Goal: Check status: Check status

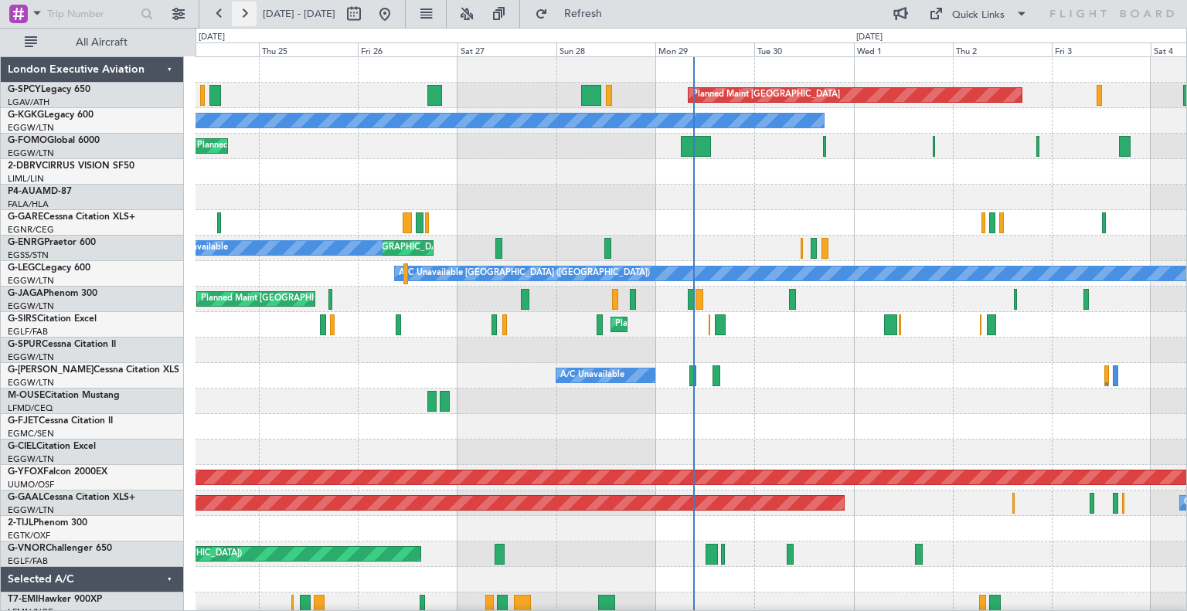
click at [239, 10] on button at bounding box center [244, 14] width 25 height 25
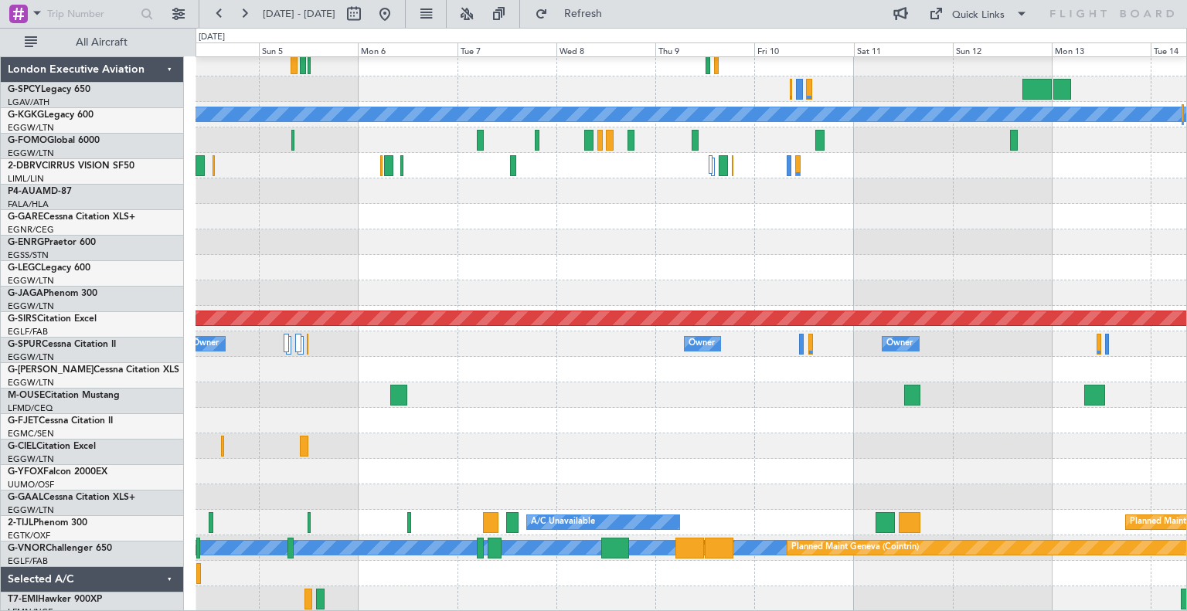
scroll to position [159, 0]
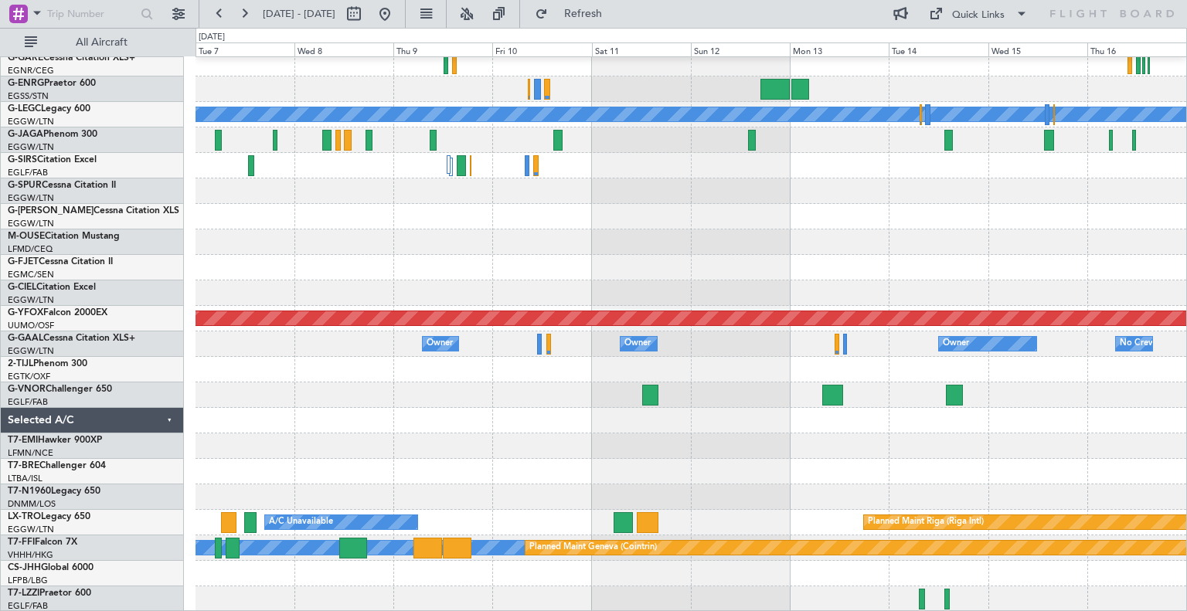
click at [540, 386] on div "A/C Unavailable [GEOGRAPHIC_DATA] ([GEOGRAPHIC_DATA]) AOG Maint Ostafyevo Owner…" at bounding box center [690, 255] width 991 height 714
click at [853, 419] on div at bounding box center [690, 420] width 991 height 25
click at [397, 22] on button at bounding box center [384, 14] width 25 height 25
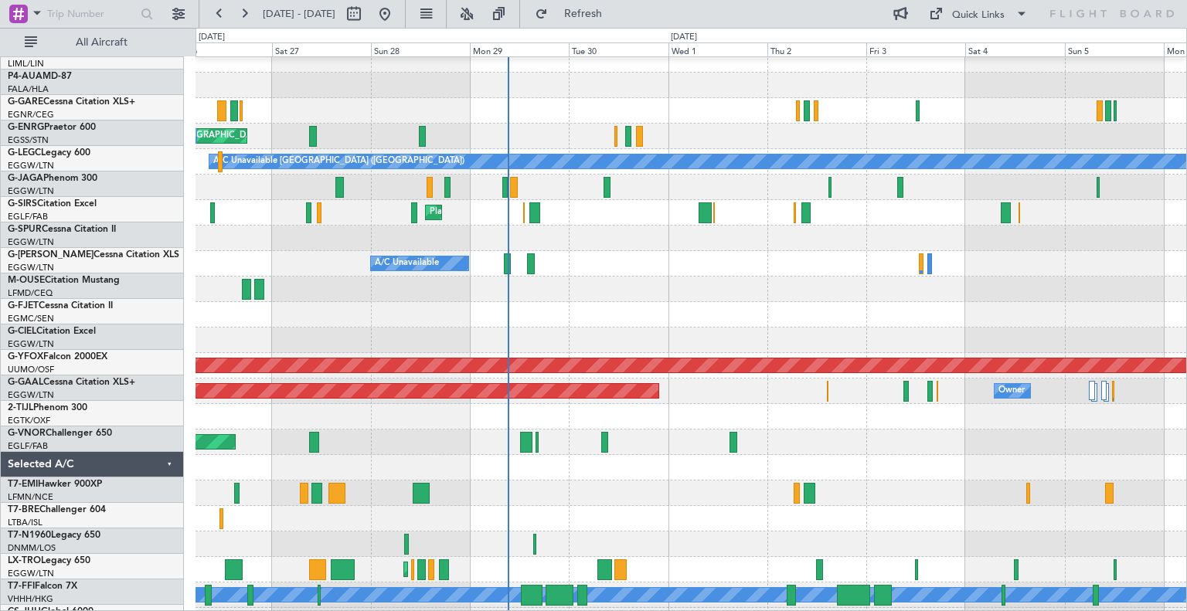
scroll to position [111, 0]
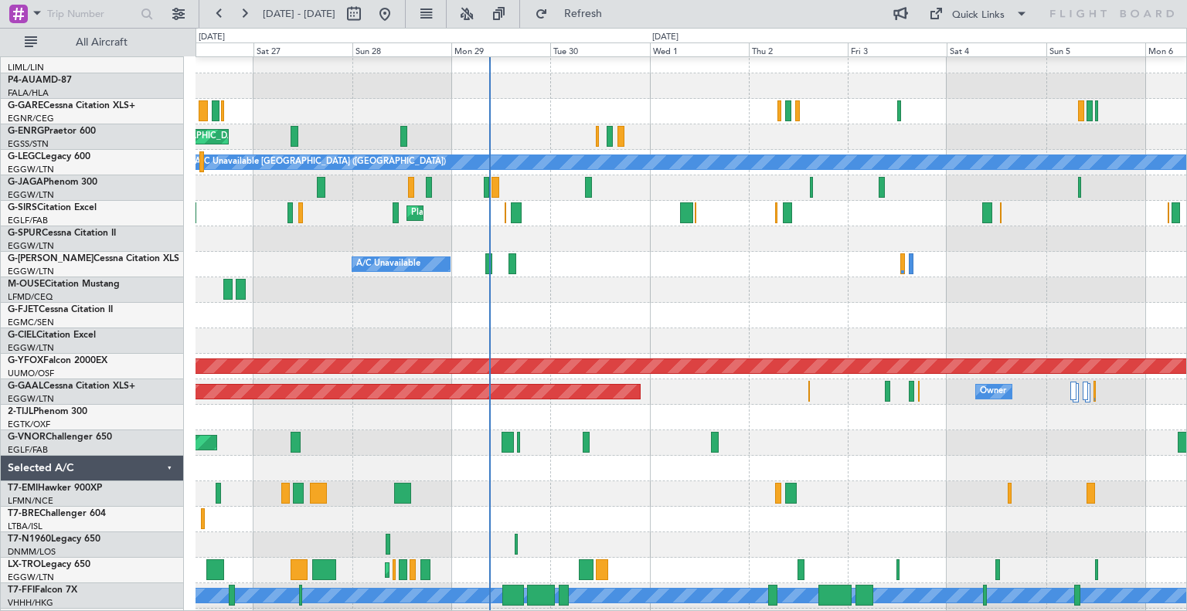
click at [797, 452] on div "Planned Maint [GEOGRAPHIC_DATA] ([GEOGRAPHIC_DATA])" at bounding box center [690, 442] width 991 height 25
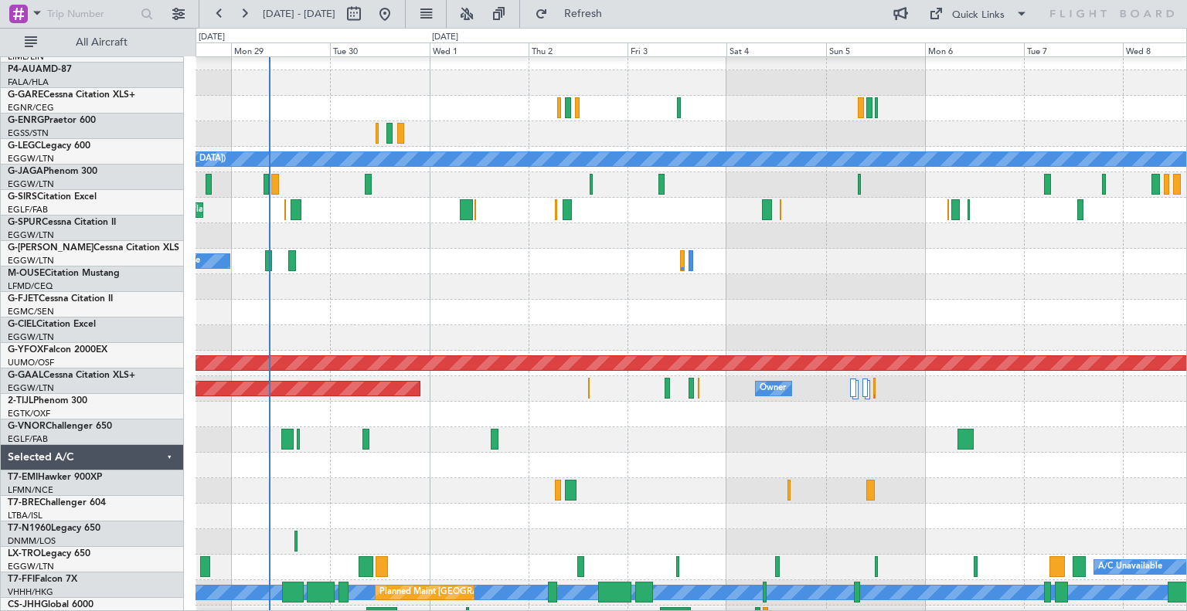
scroll to position [114, 0]
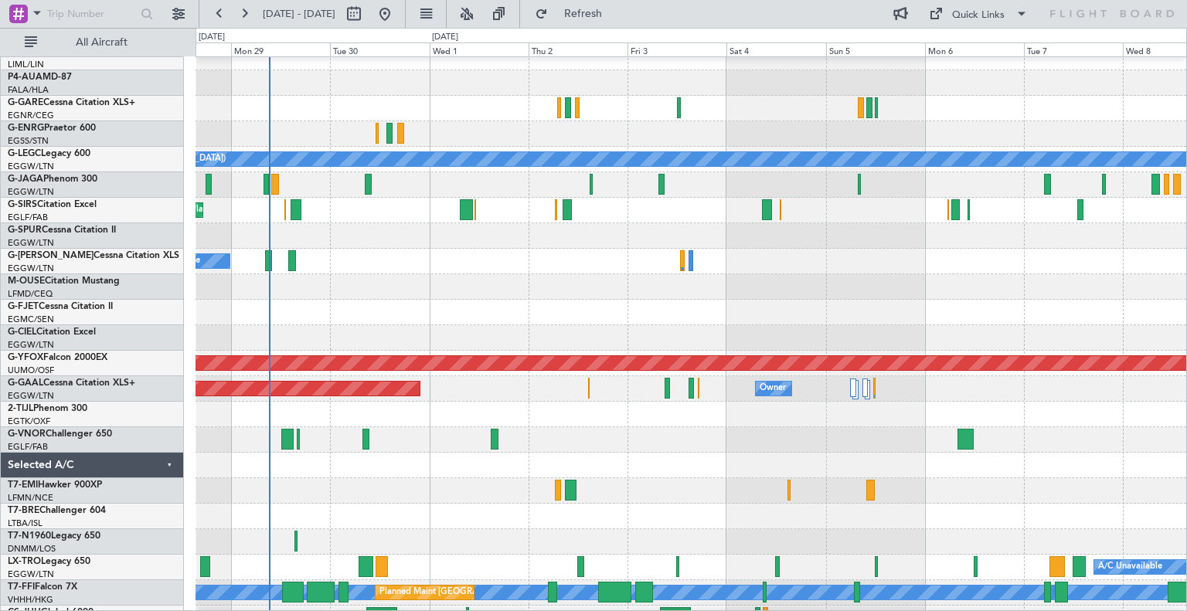
click at [606, 284] on div at bounding box center [690, 286] width 991 height 25
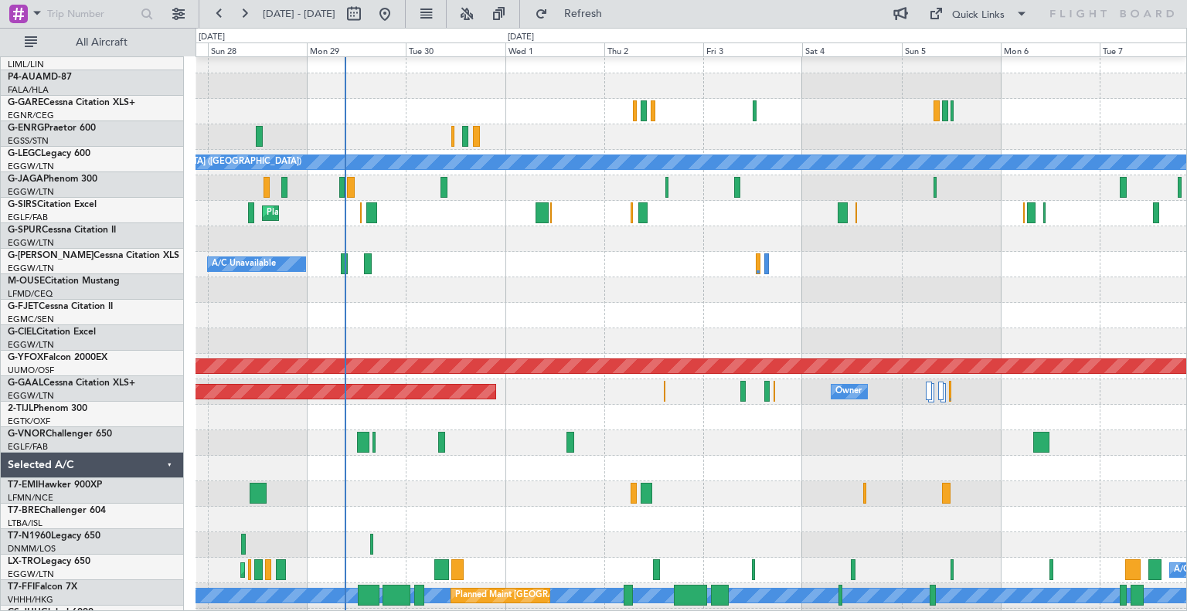
scroll to position [111, 0]
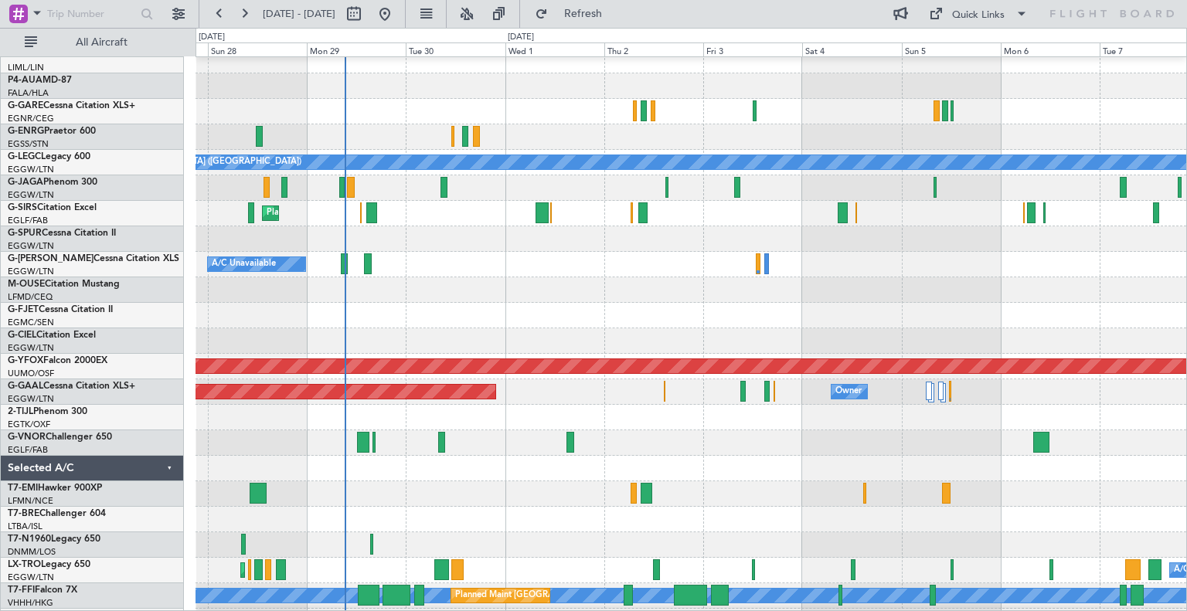
click at [661, 270] on div "A/C Unavailable" at bounding box center [690, 264] width 991 height 25
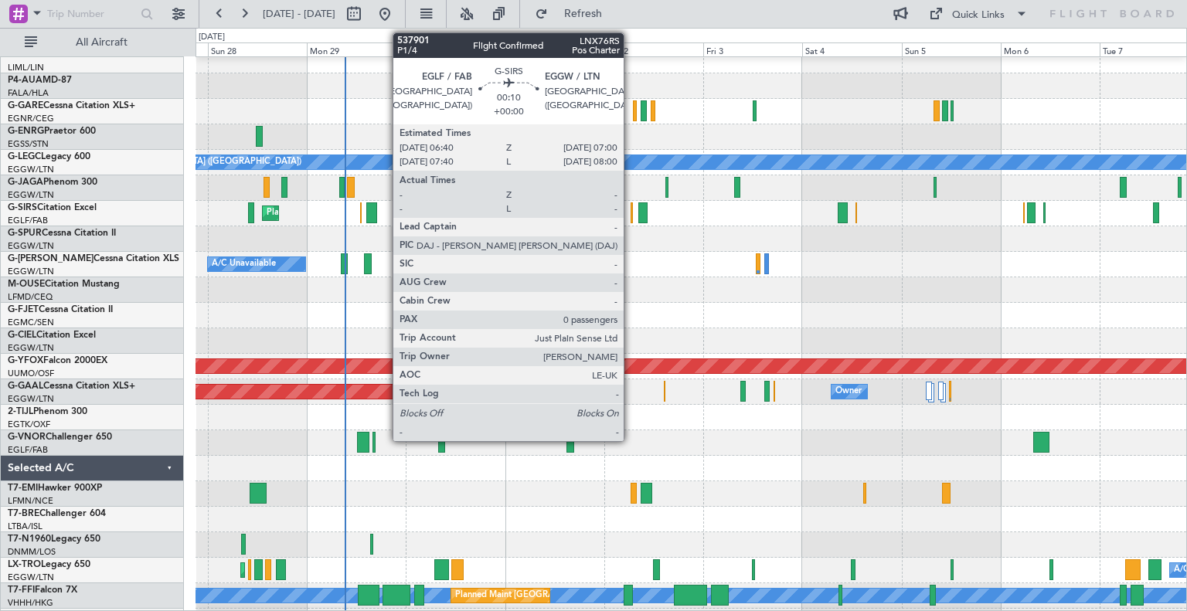
click at [631, 217] on div at bounding box center [632, 212] width 2 height 21
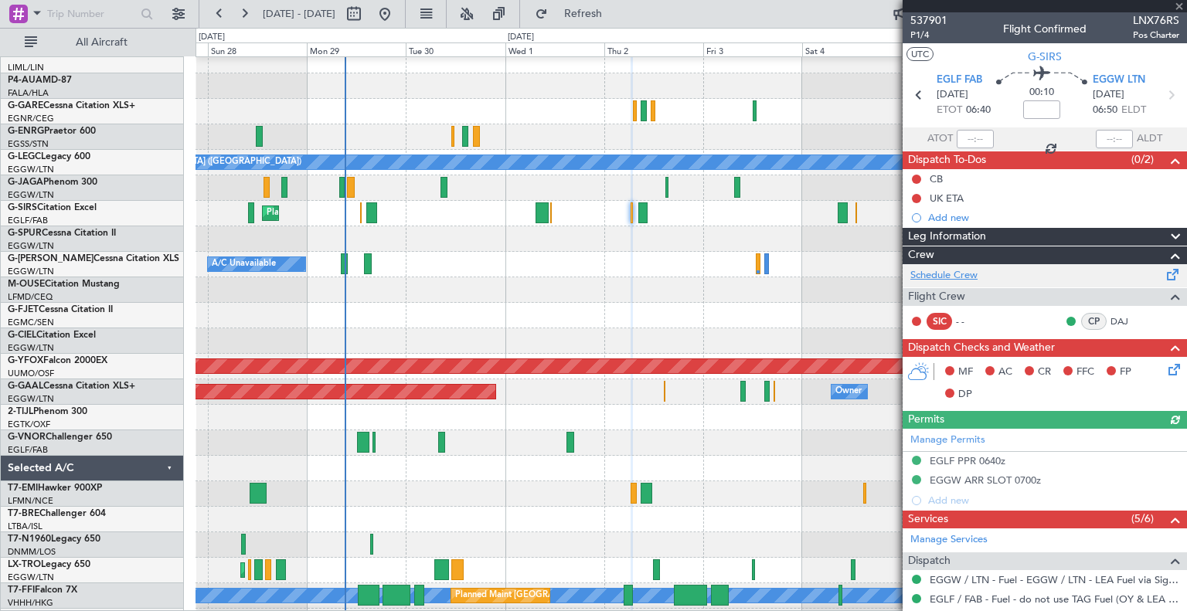
click at [977, 277] on link "Schedule Crew" at bounding box center [943, 275] width 67 height 15
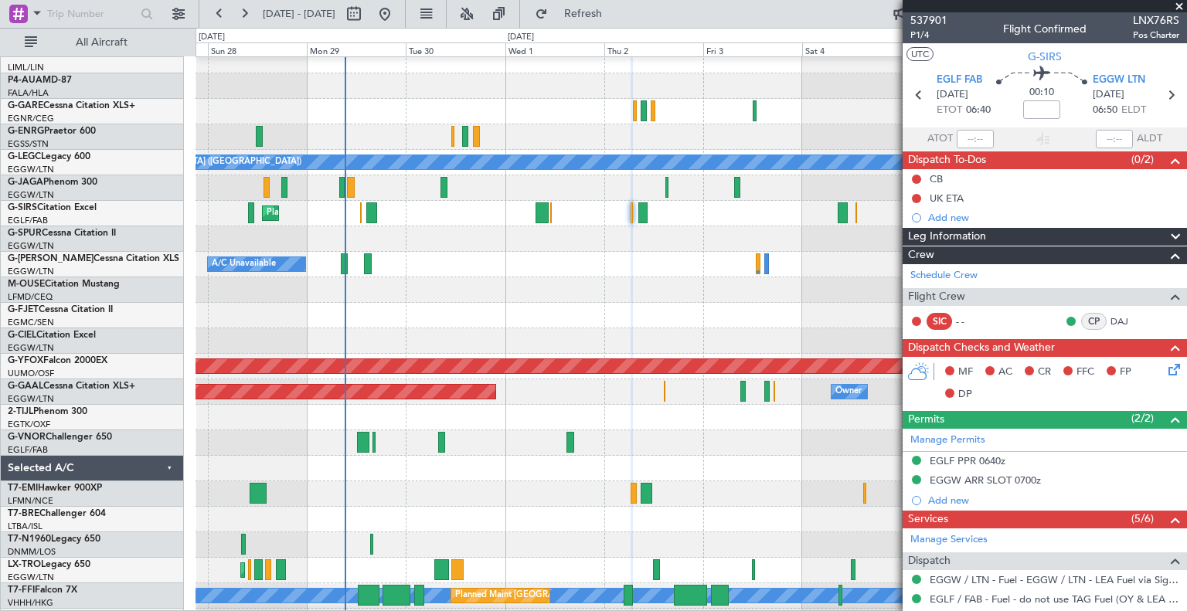
scroll to position [210, 0]
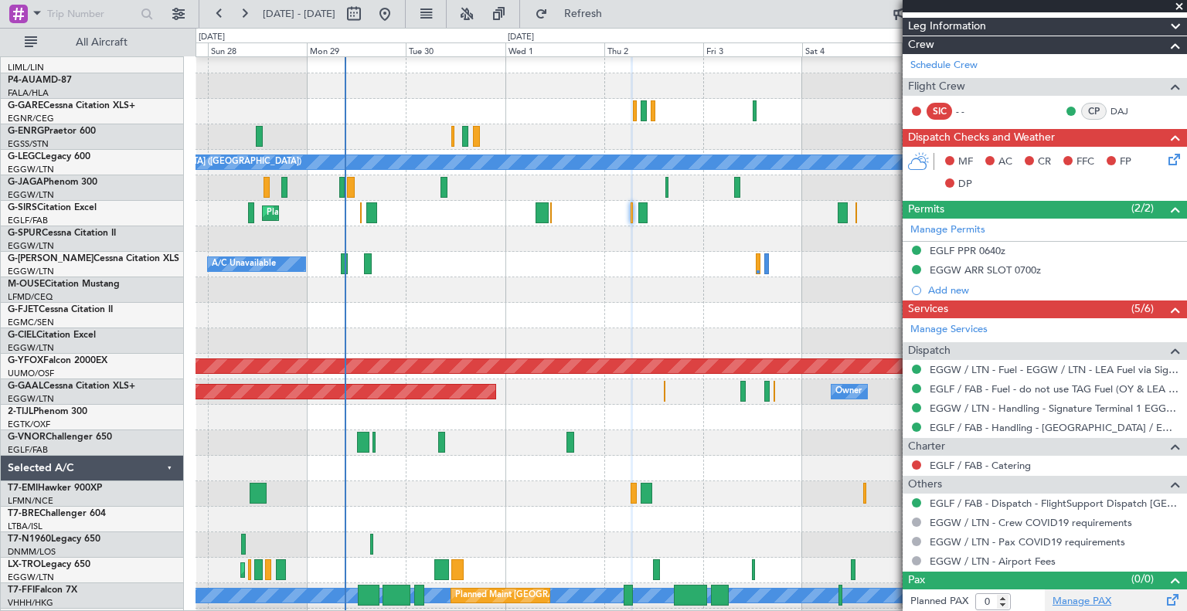
click at [1079, 605] on link "Manage PAX" at bounding box center [1081, 601] width 59 height 15
click at [616, 18] on span "Refresh" at bounding box center [583, 13] width 65 height 11
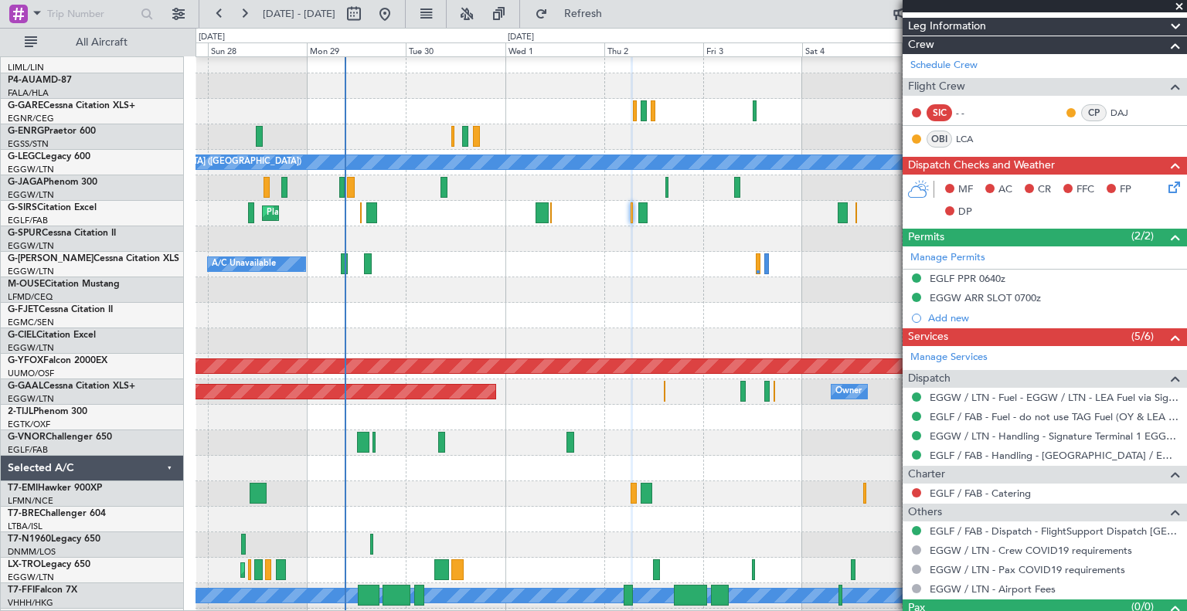
click at [1182, 4] on span at bounding box center [1178, 7] width 15 height 14
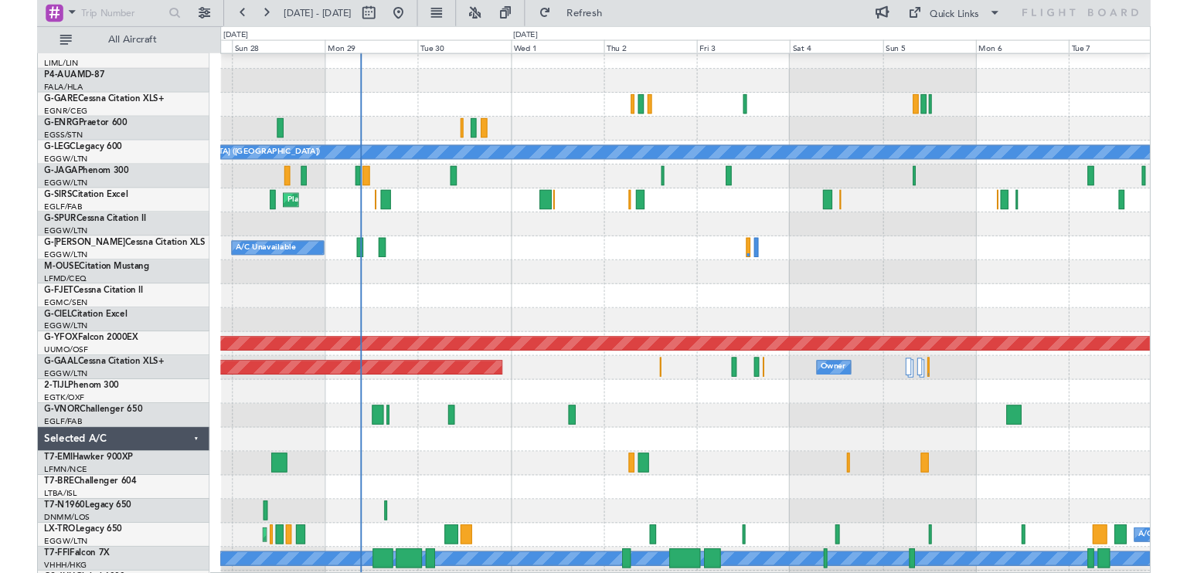
scroll to position [0, 0]
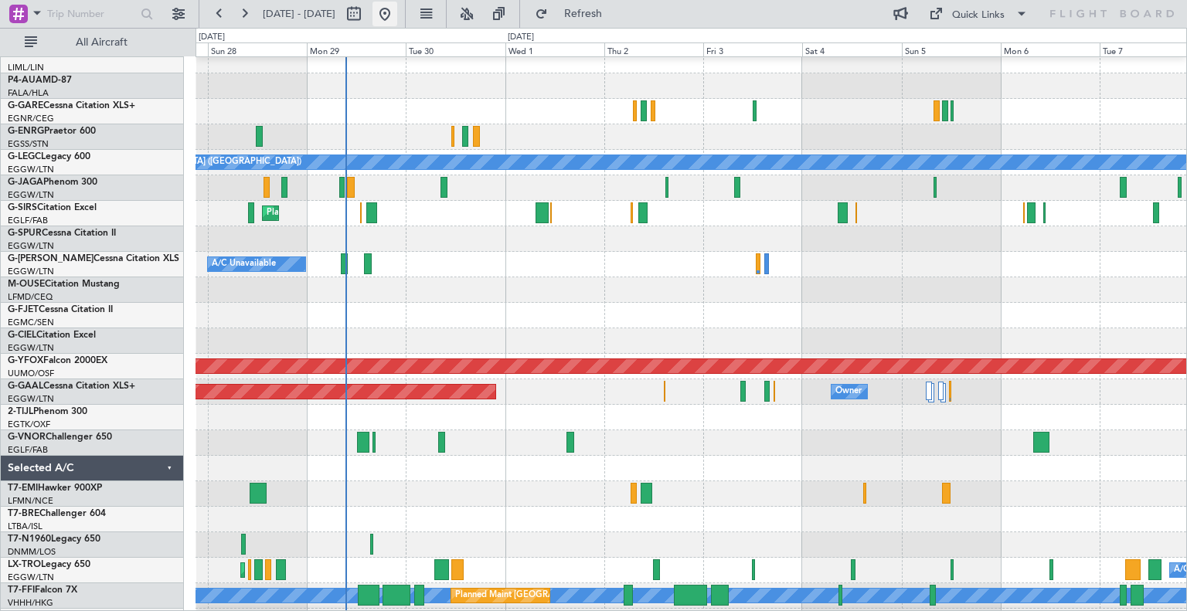
click at [397, 15] on button at bounding box center [384, 14] width 25 height 25
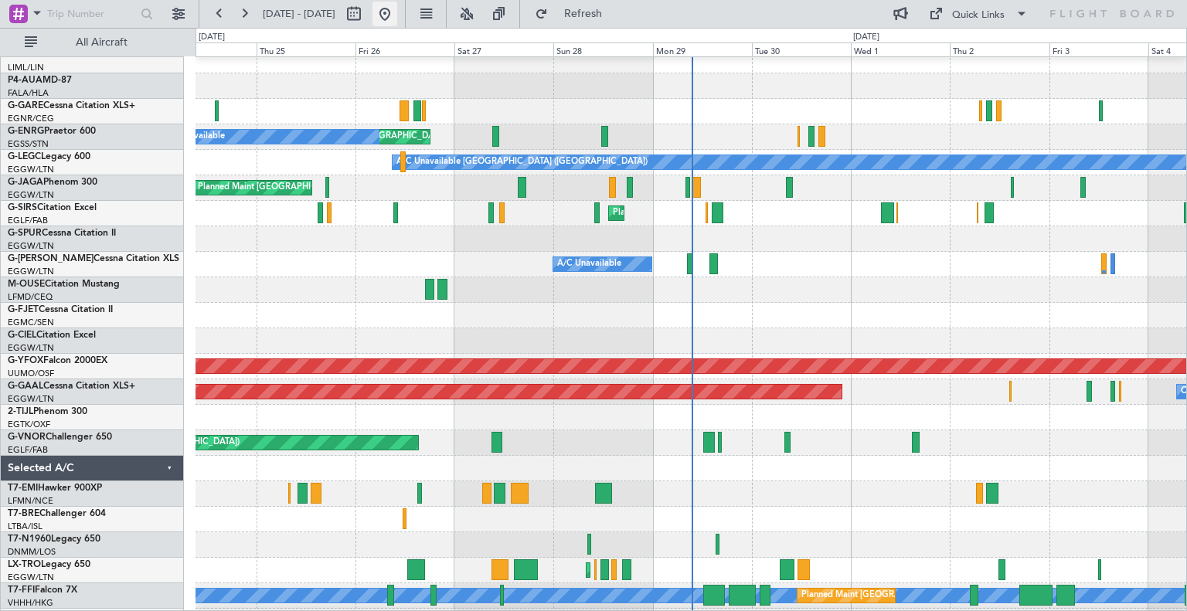
click at [397, 14] on button at bounding box center [384, 14] width 25 height 25
click at [397, 18] on button at bounding box center [384, 14] width 25 height 25
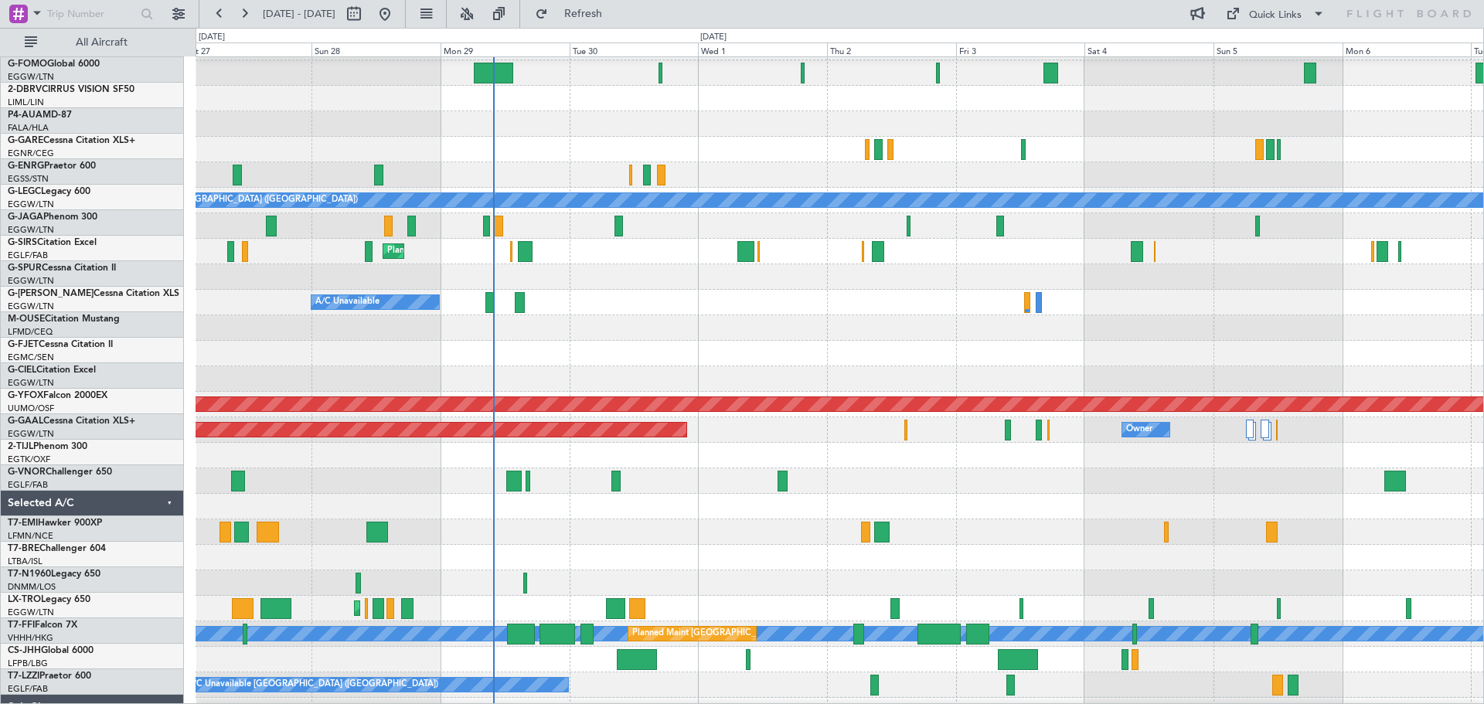
scroll to position [60, 0]
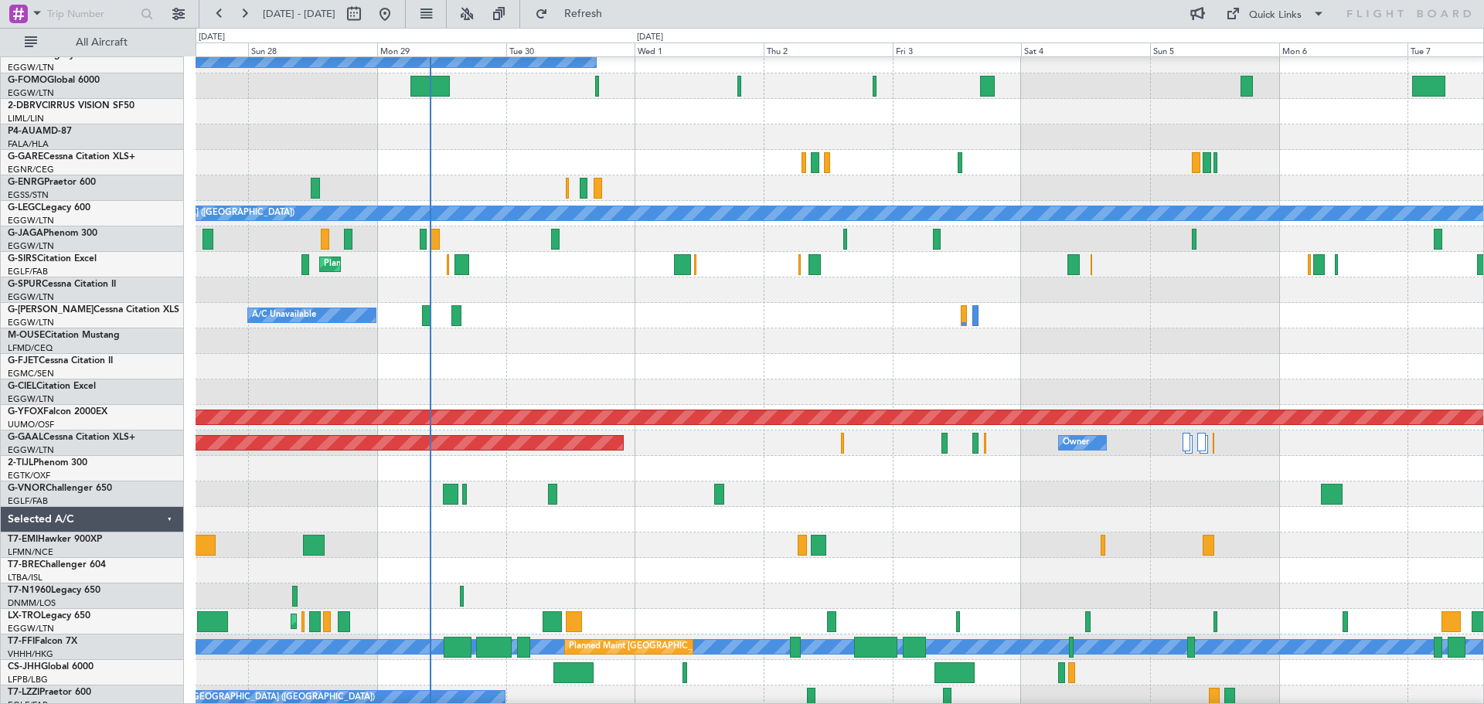
click at [1069, 491] on div "Planned Maint [GEOGRAPHIC_DATA] ([GEOGRAPHIC_DATA])" at bounding box center [838, 493] width 1287 height 25
